Goal: Transaction & Acquisition: Purchase product/service

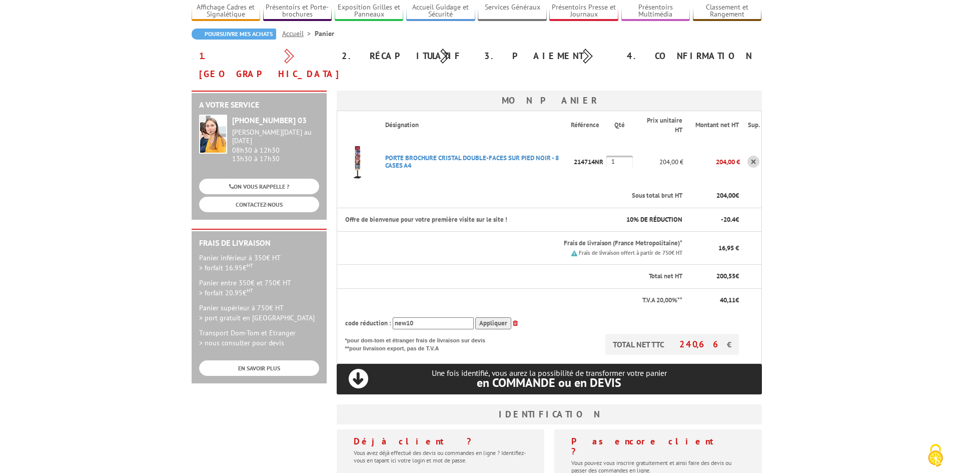
scroll to position [200, 0]
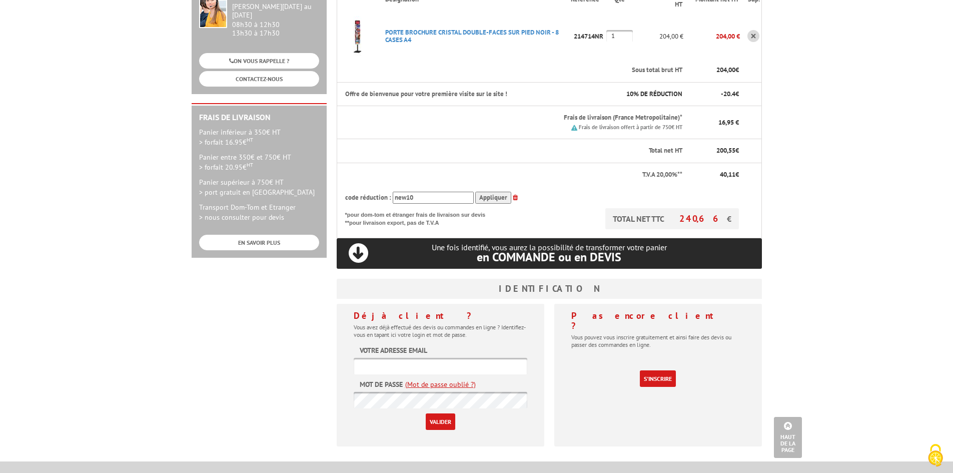
type input "secretariat@ebmi-corse.com"
click at [442, 413] on input "Valider" at bounding box center [441, 421] width 30 height 17
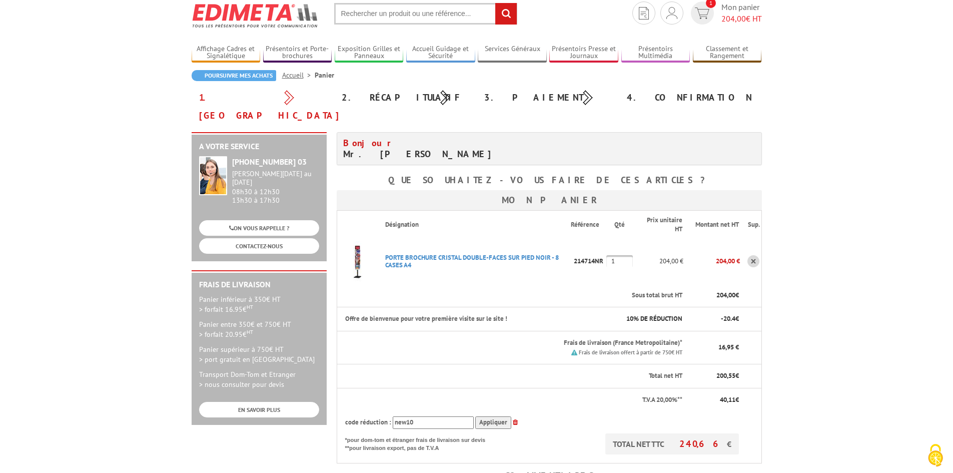
scroll to position [50, 0]
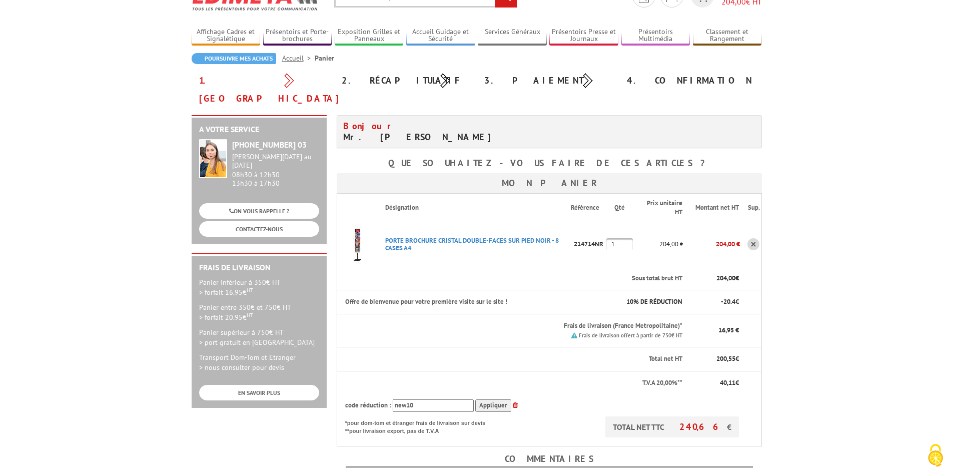
click at [490, 399] on input "Appliquer" at bounding box center [493, 405] width 36 height 13
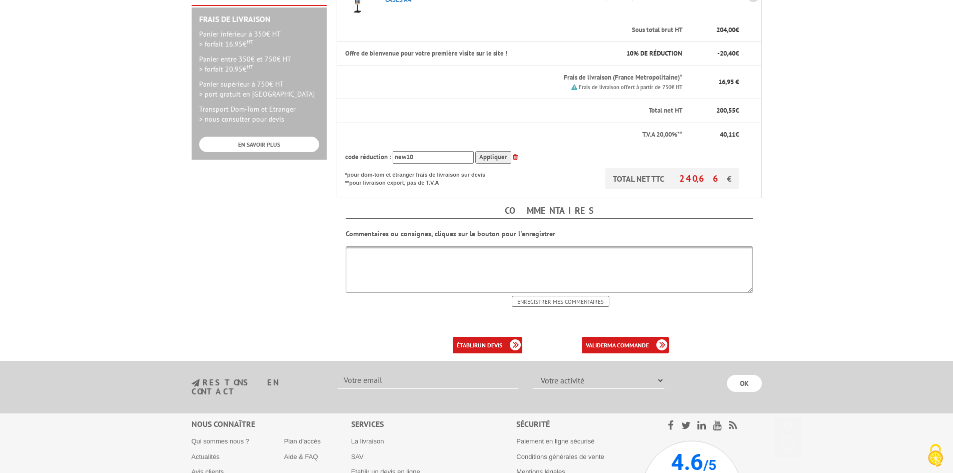
scroll to position [300, 0]
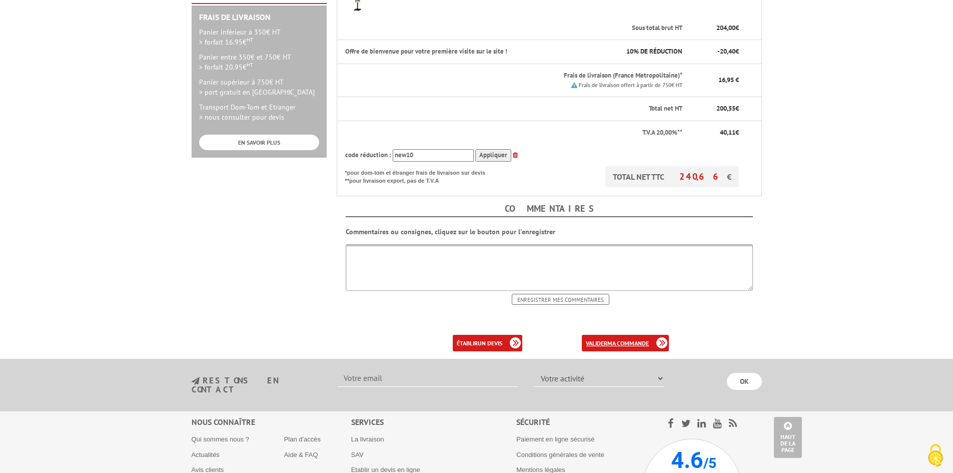
click at [622, 339] on b "ma commande" at bounding box center [628, 343] width 42 height 8
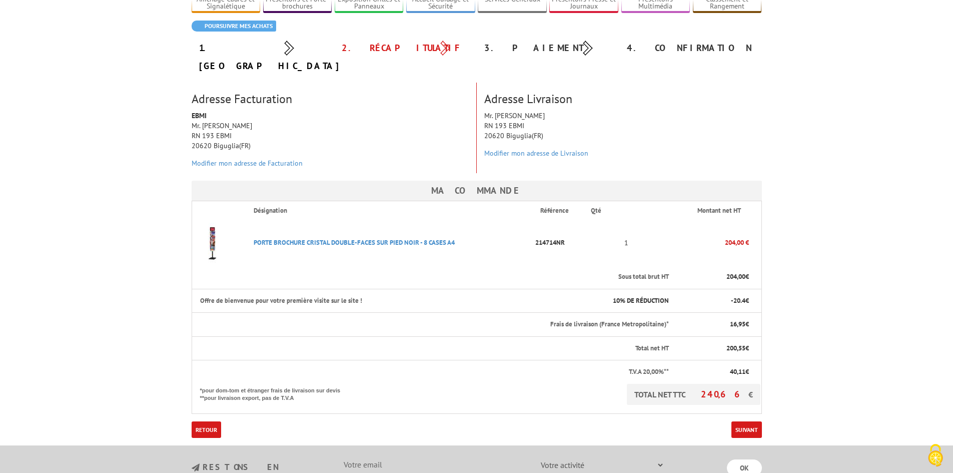
scroll to position [261, 0]
